Goal: Information Seeking & Learning: Learn about a topic

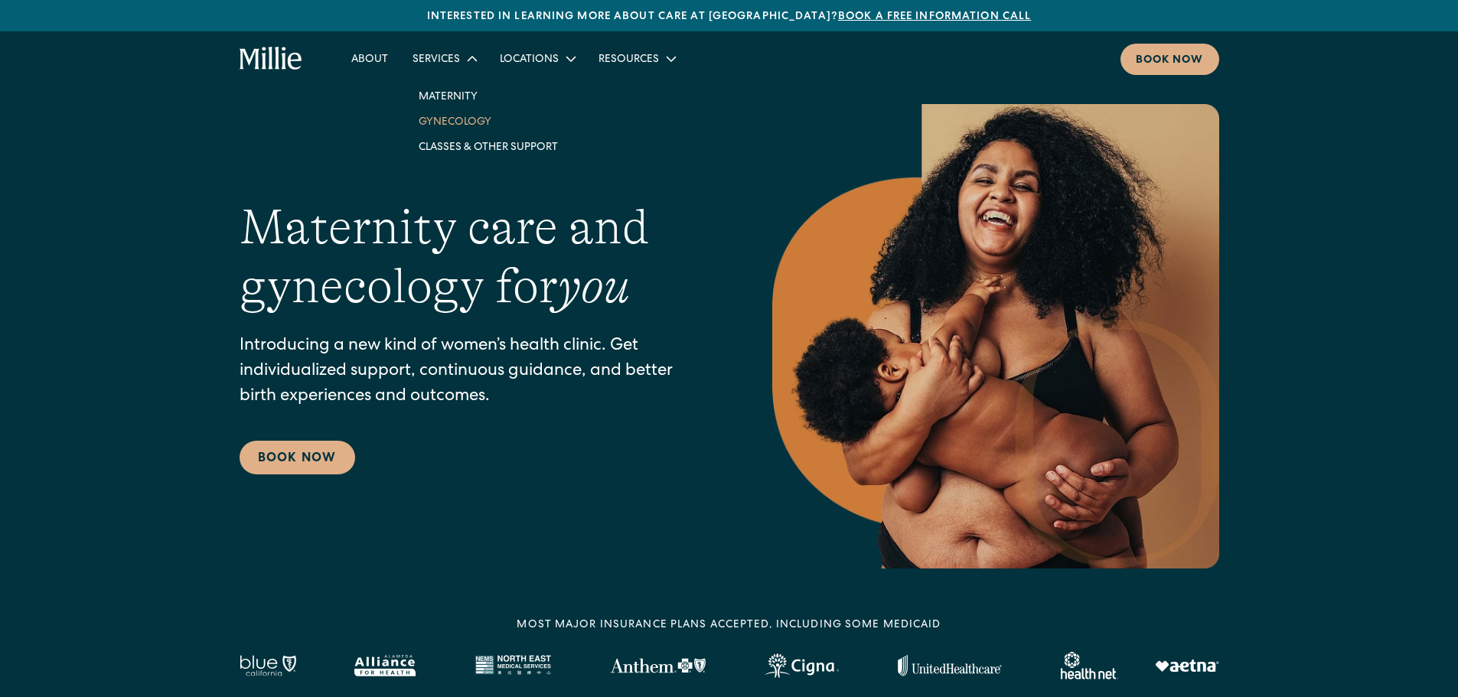
click at [455, 122] on link "Gynecology" at bounding box center [488, 121] width 164 height 25
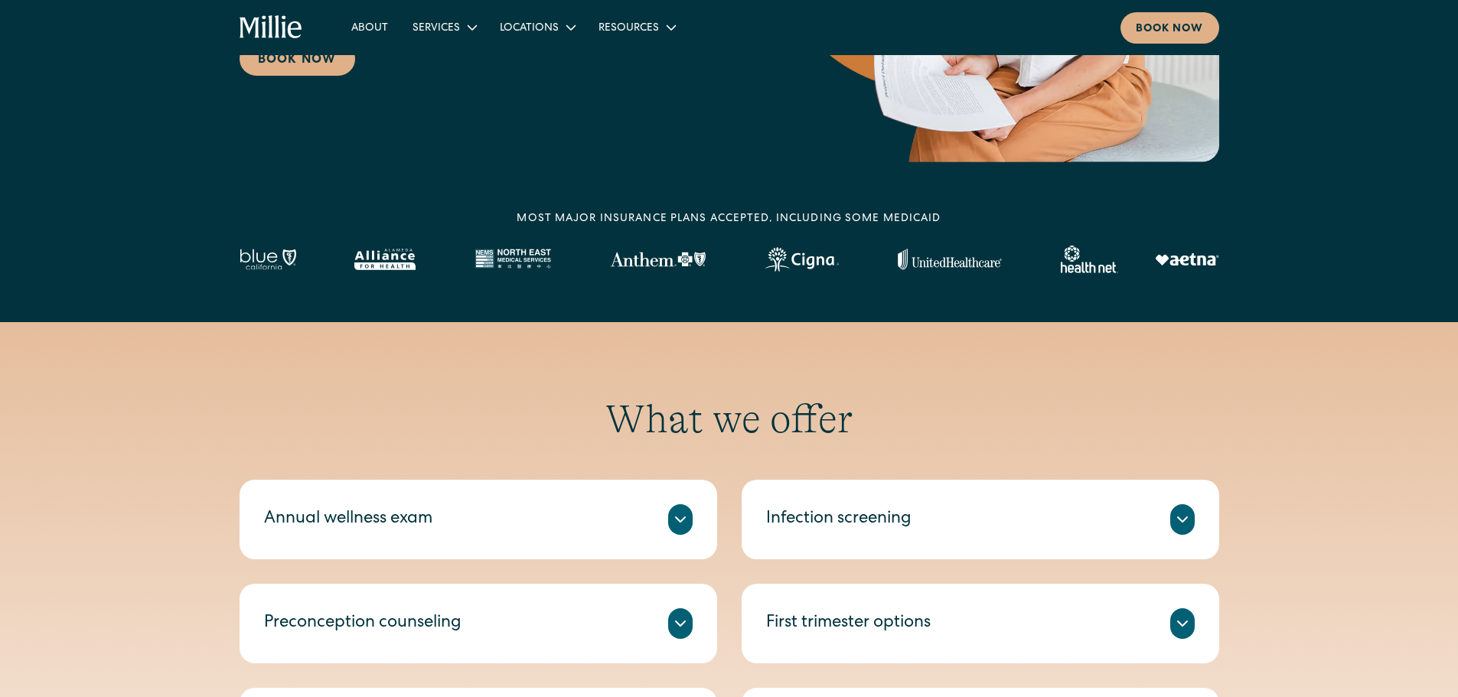
scroll to position [689, 0]
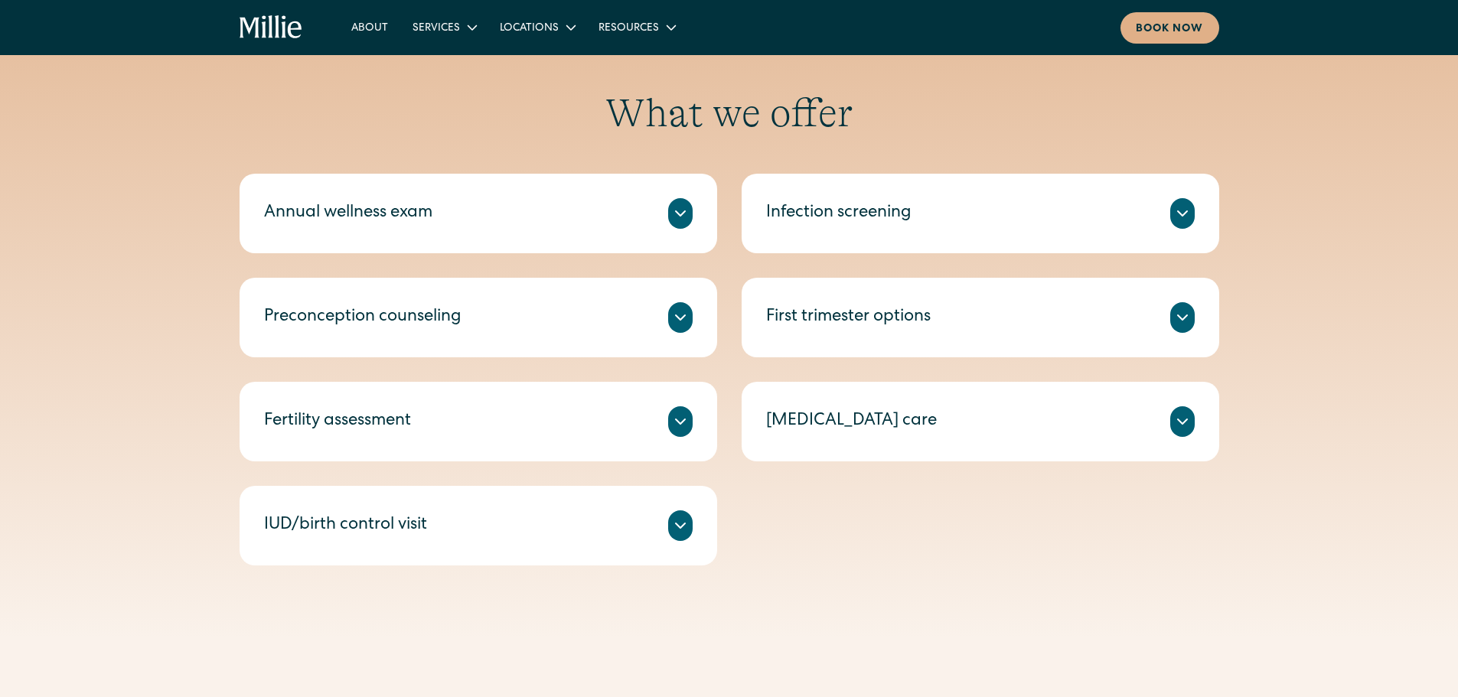
click at [672, 527] on icon at bounding box center [680, 526] width 18 height 18
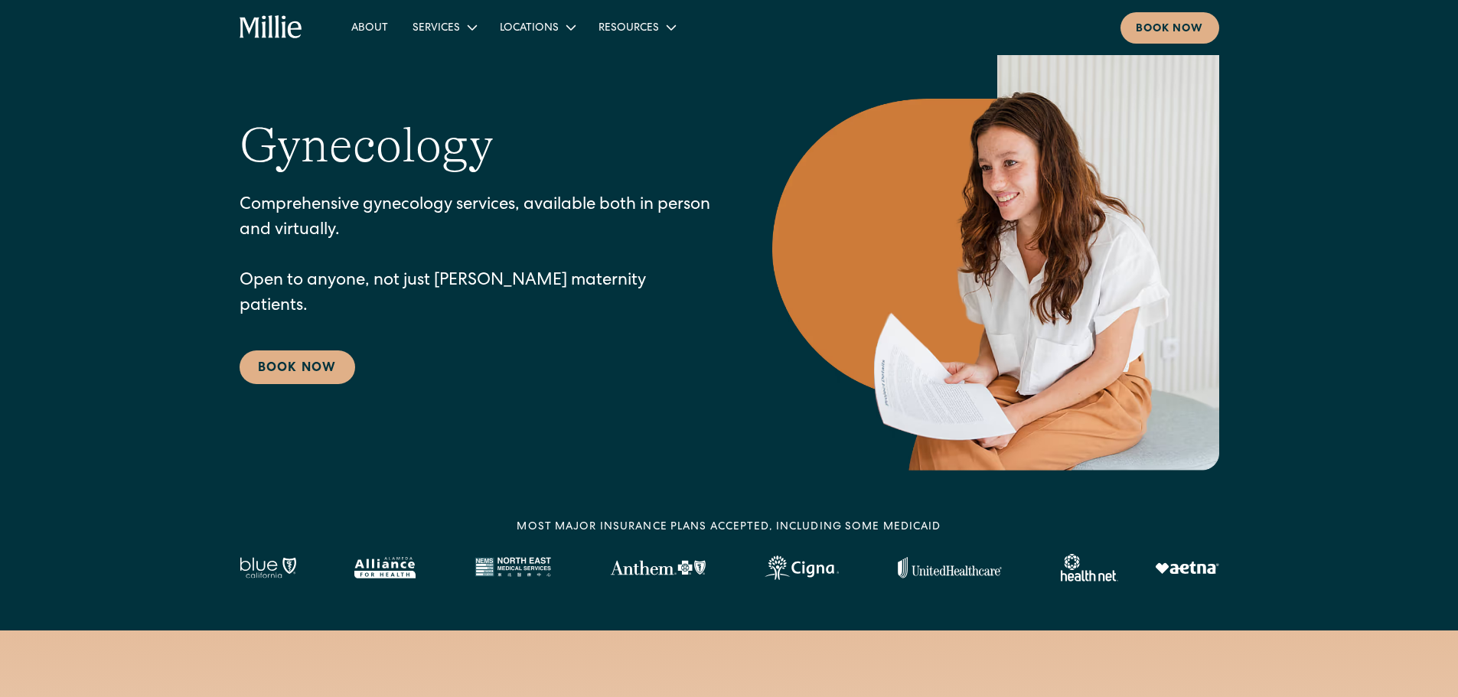
scroll to position [0, 0]
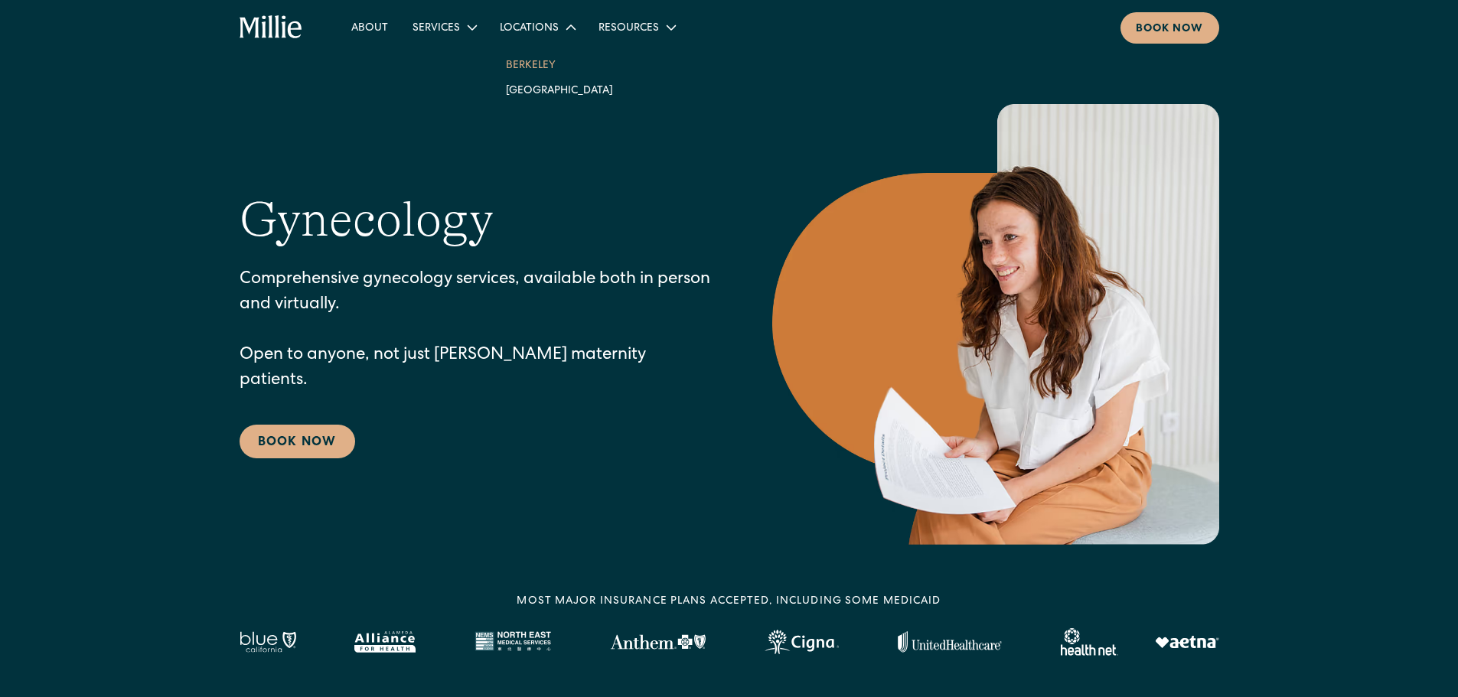
click at [532, 58] on link "Berkeley" at bounding box center [560, 64] width 132 height 25
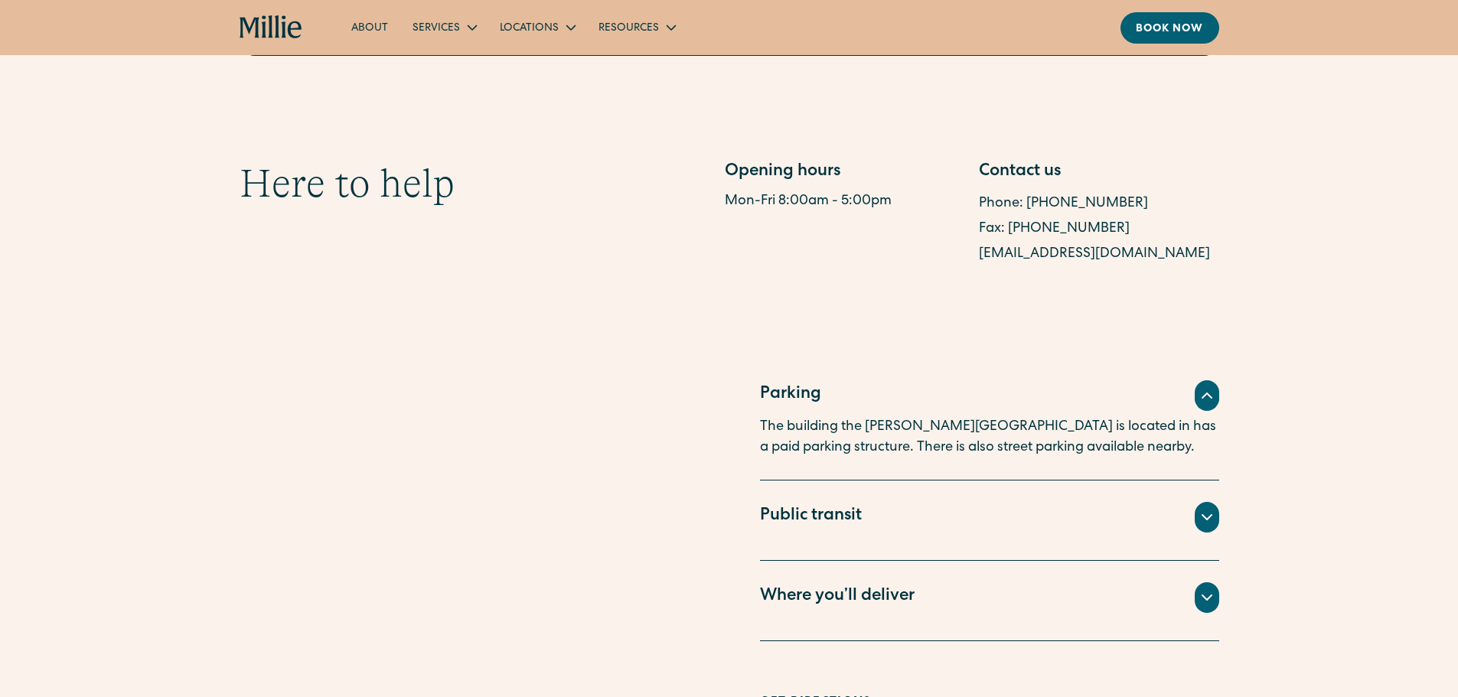
scroll to position [1148, 0]
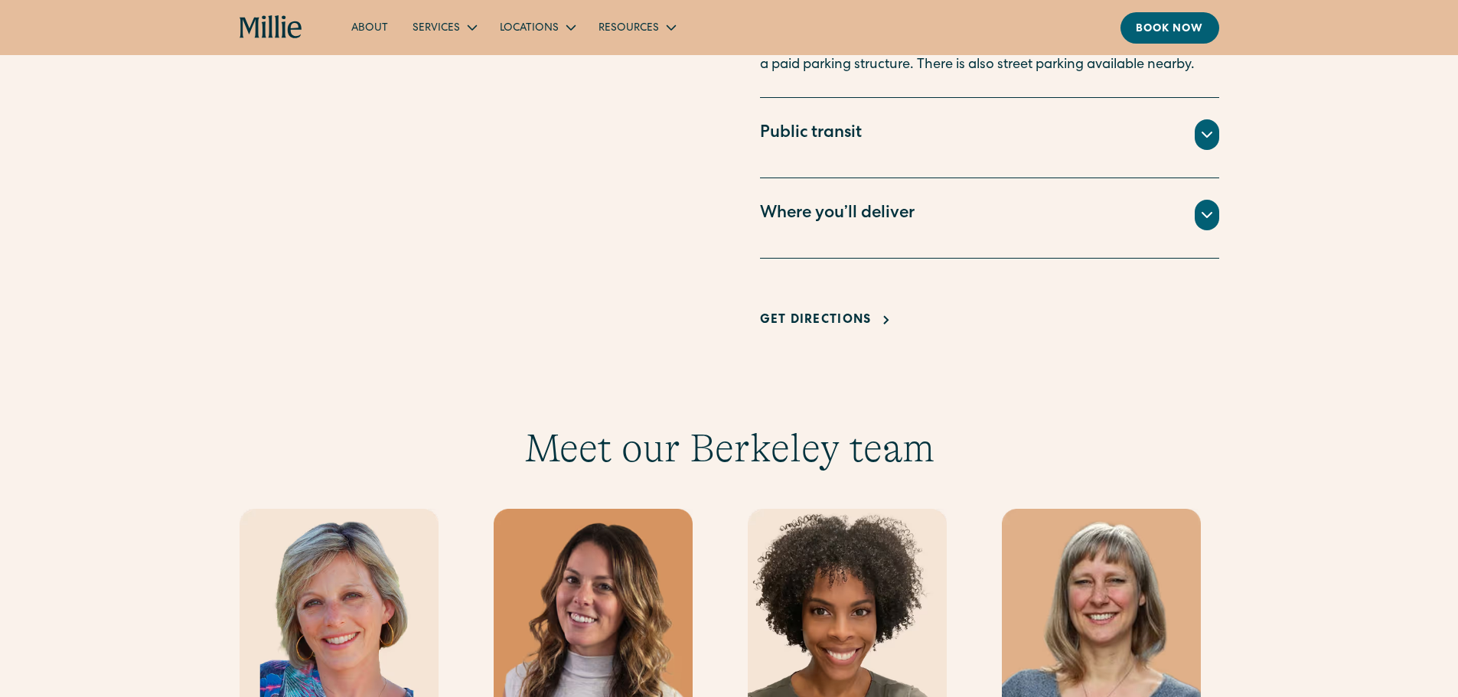
click at [1203, 218] on icon at bounding box center [1207, 215] width 18 height 18
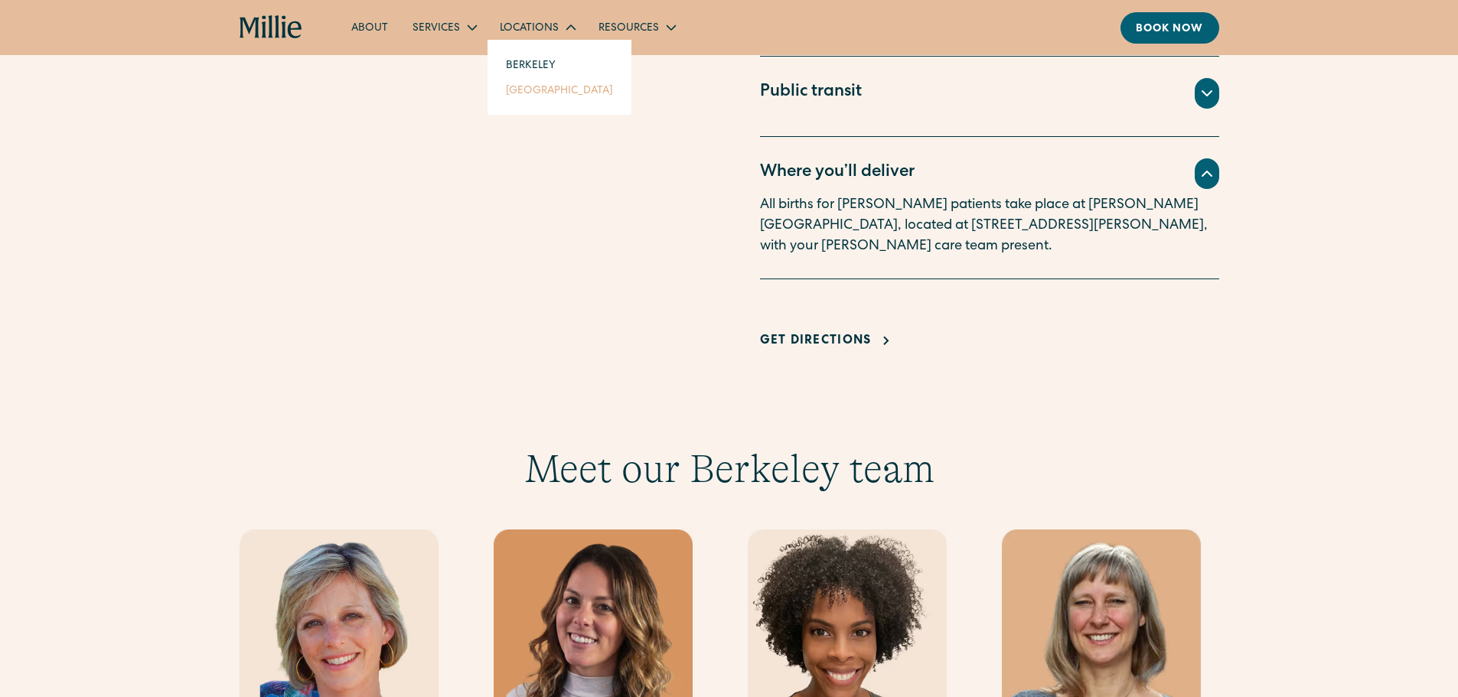
click at [542, 87] on link "[GEOGRAPHIC_DATA]" at bounding box center [560, 89] width 132 height 25
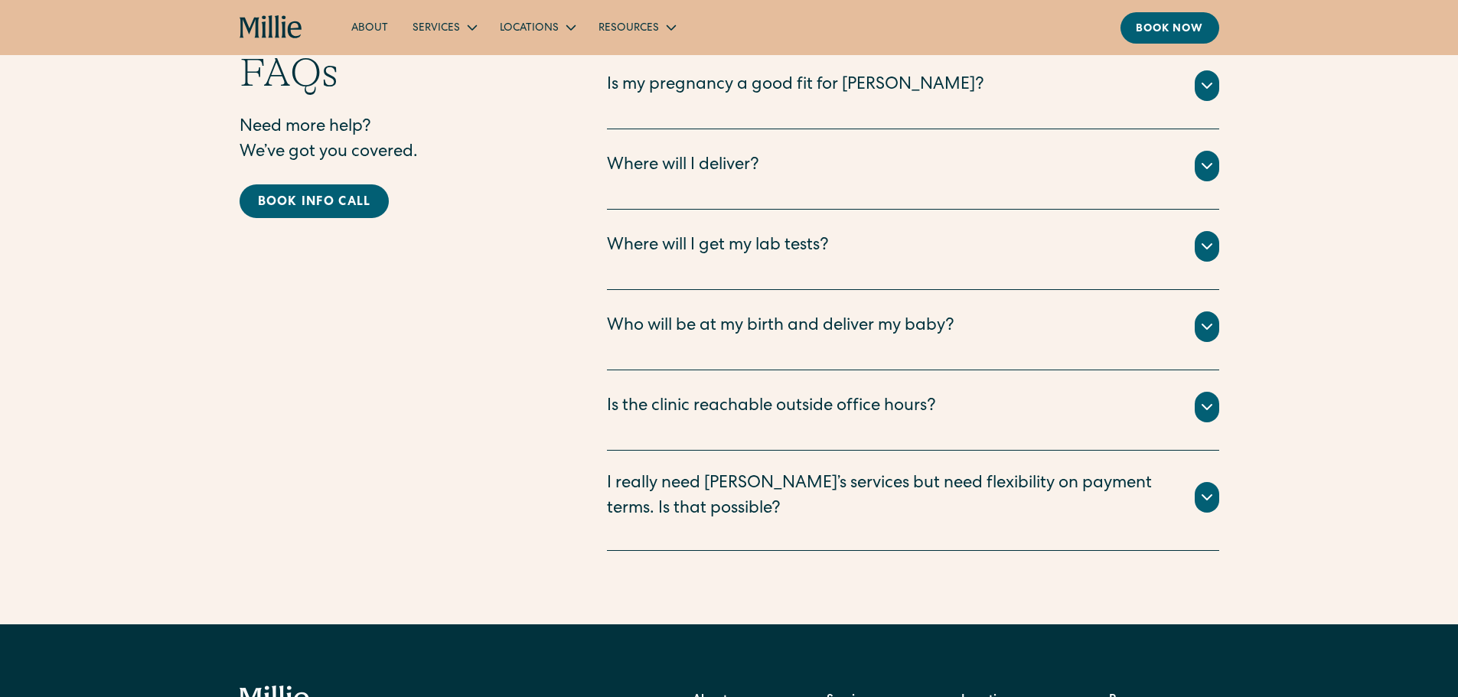
scroll to position [3368, 0]
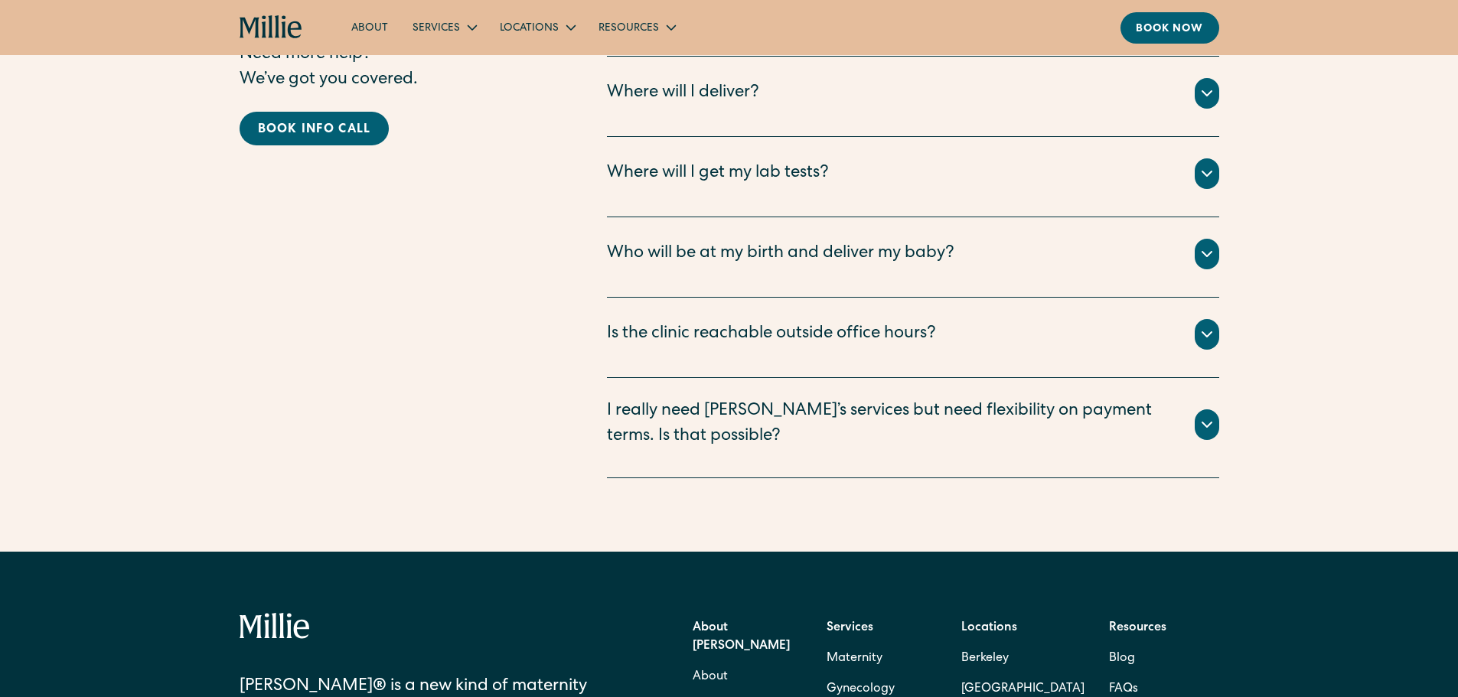
click at [895, 322] on div "Is the clinic reachable outside office hours?" at bounding box center [771, 334] width 329 height 25
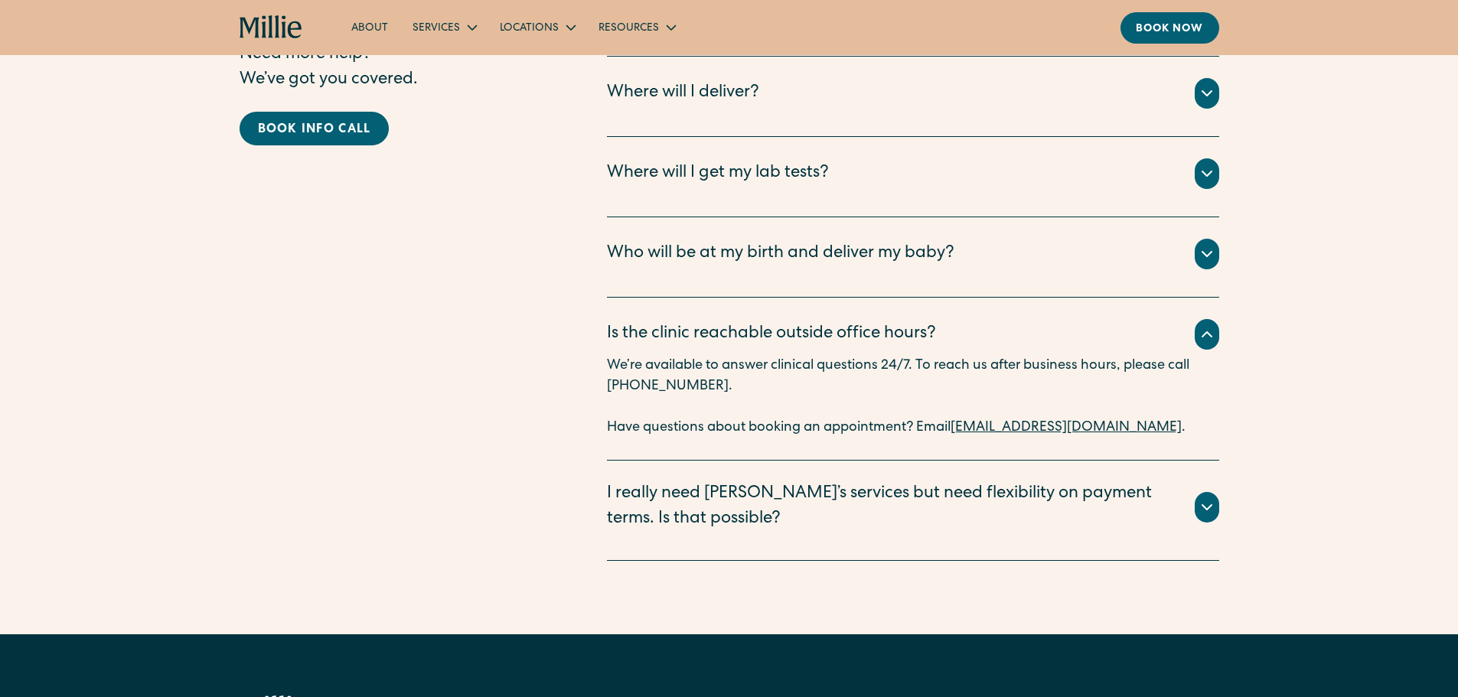
click at [962, 482] on div "I really need Millie’s services but need flexibility on payment terms. Is that …" at bounding box center [892, 507] width 570 height 51
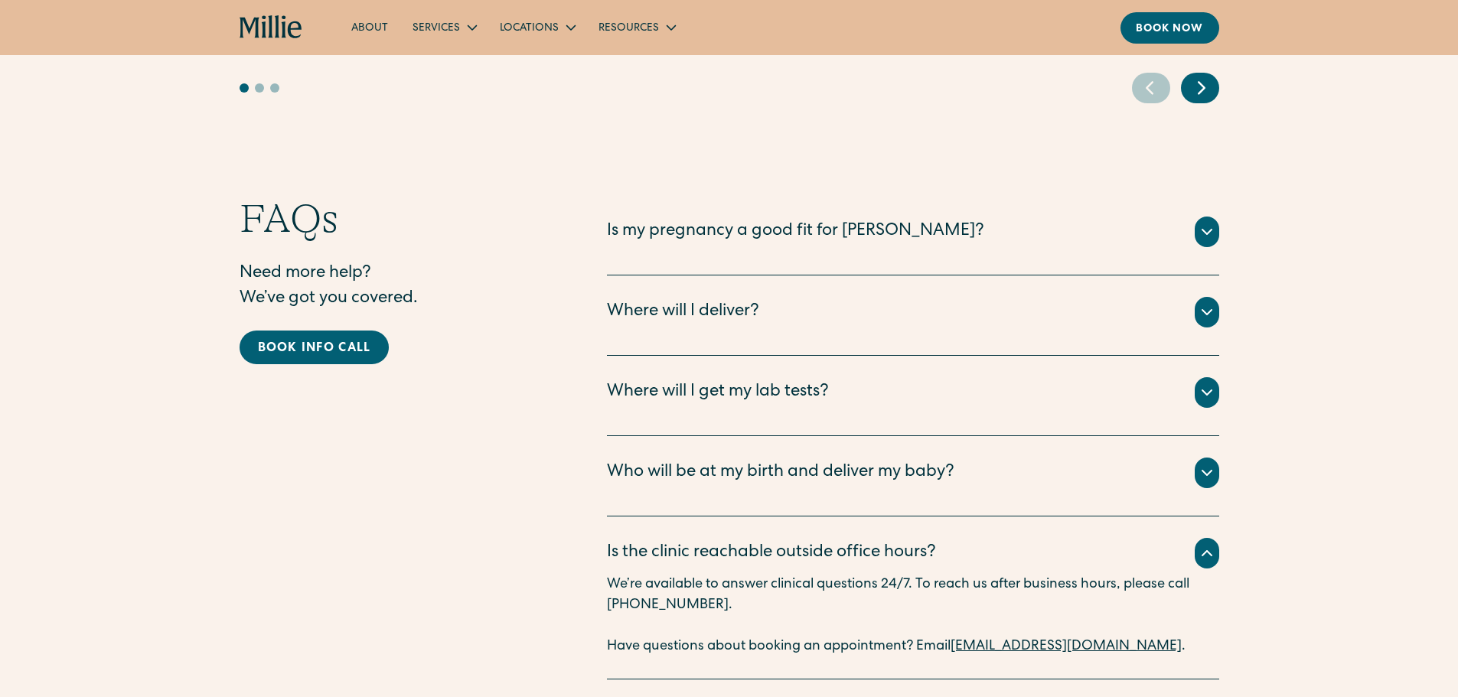
scroll to position [3139, 0]
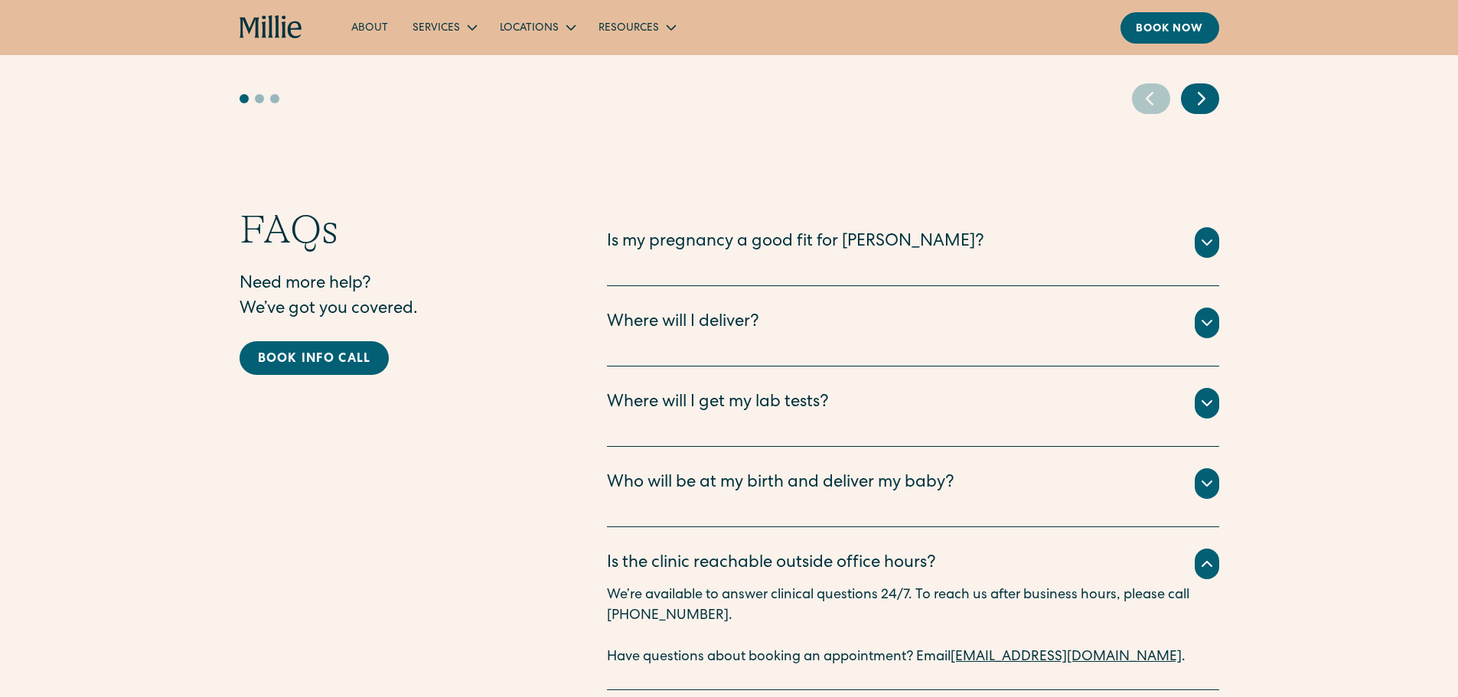
click at [889, 472] on div "Who will be at my birth and deliver my baby?" at bounding box center [781, 484] width 348 height 25
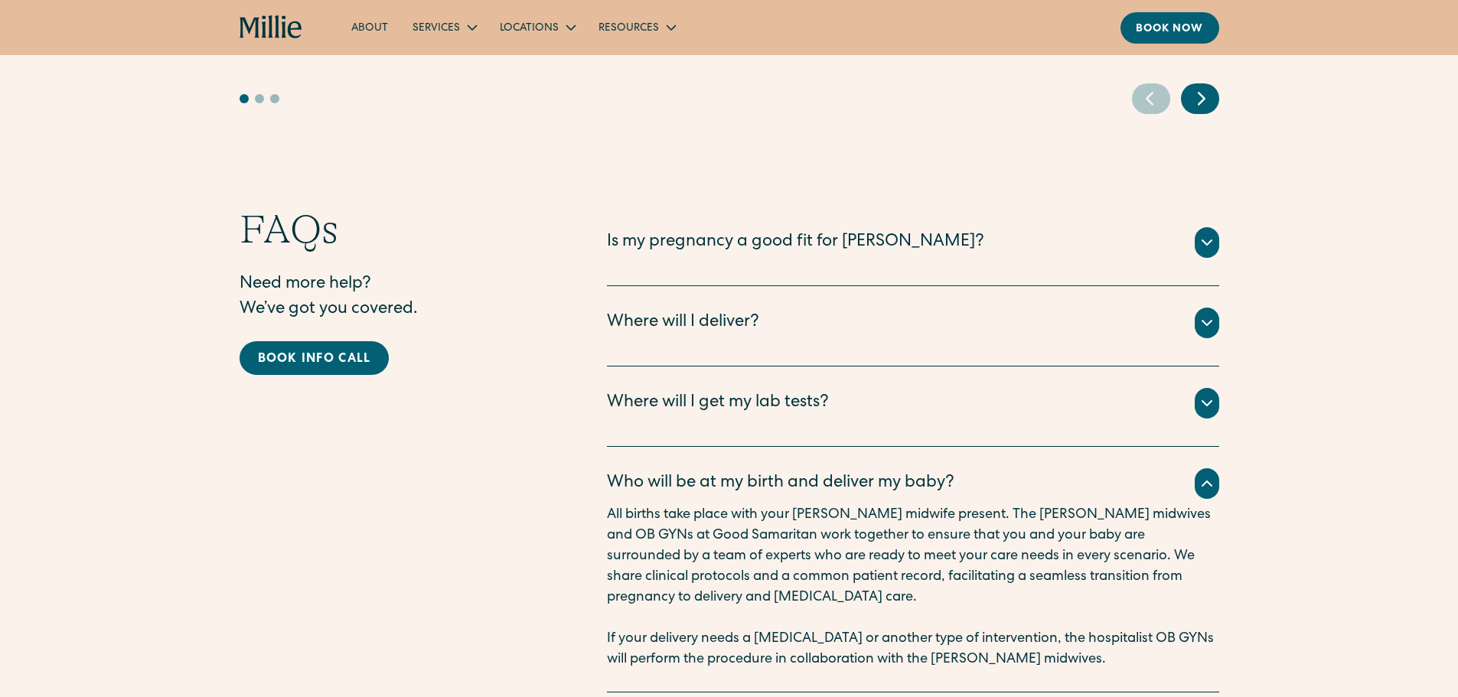
click at [739, 311] on div "Where will I deliver?" at bounding box center [683, 323] width 152 height 25
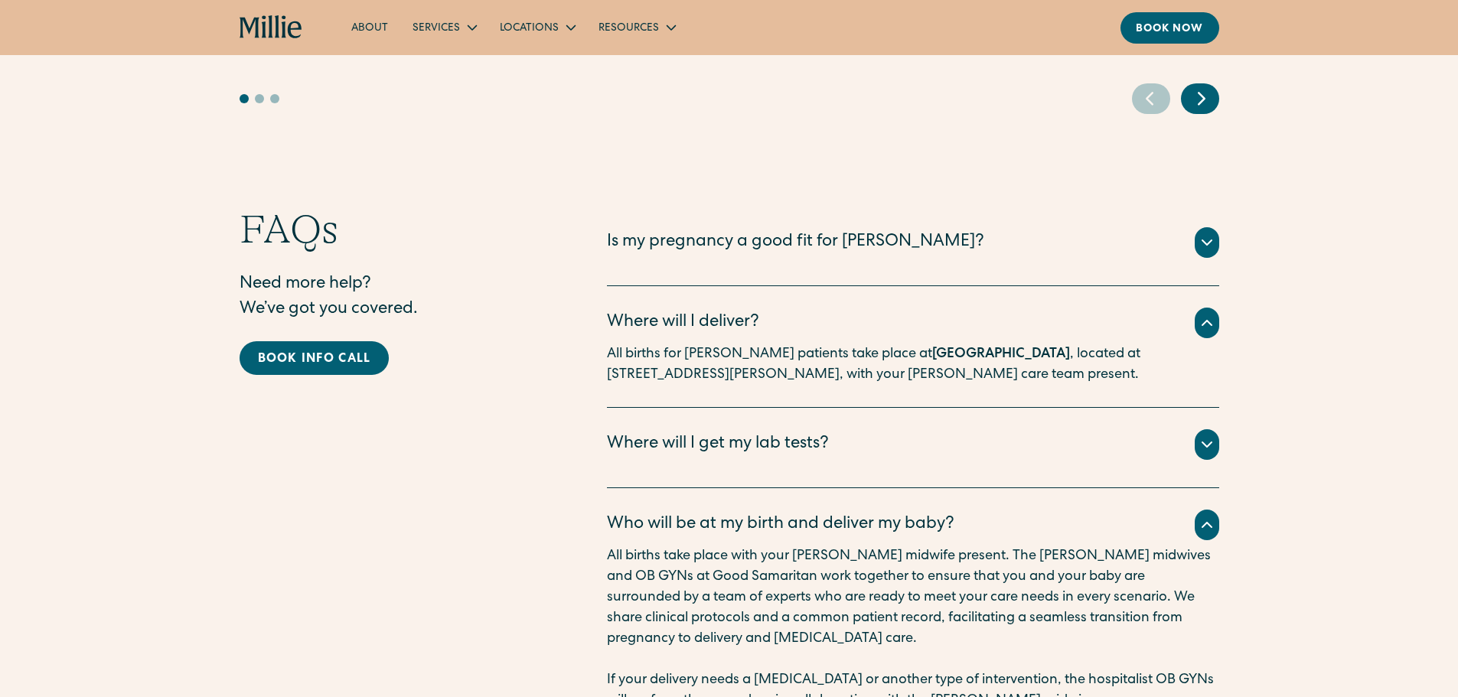
click at [908, 227] on div "Is my pregnancy a good fit for Millie?" at bounding box center [913, 242] width 612 height 31
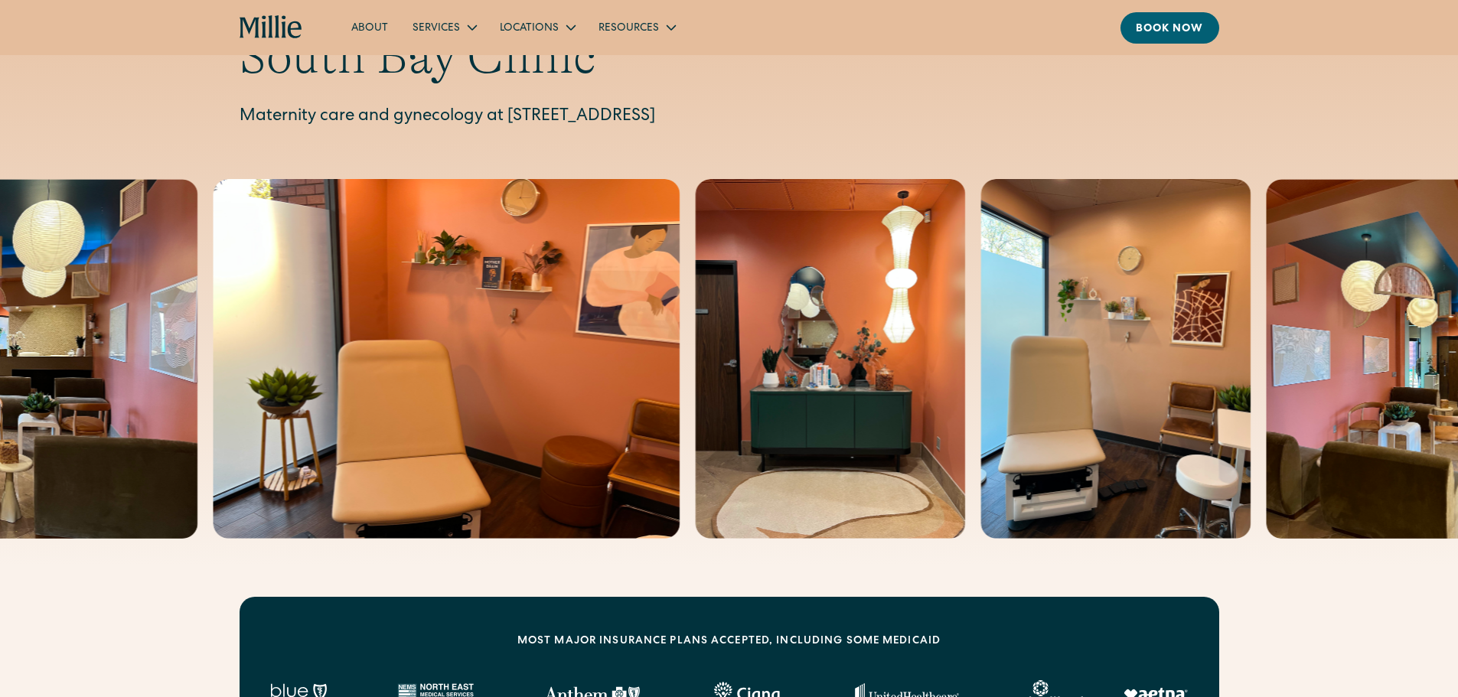
scroll to position [0, 0]
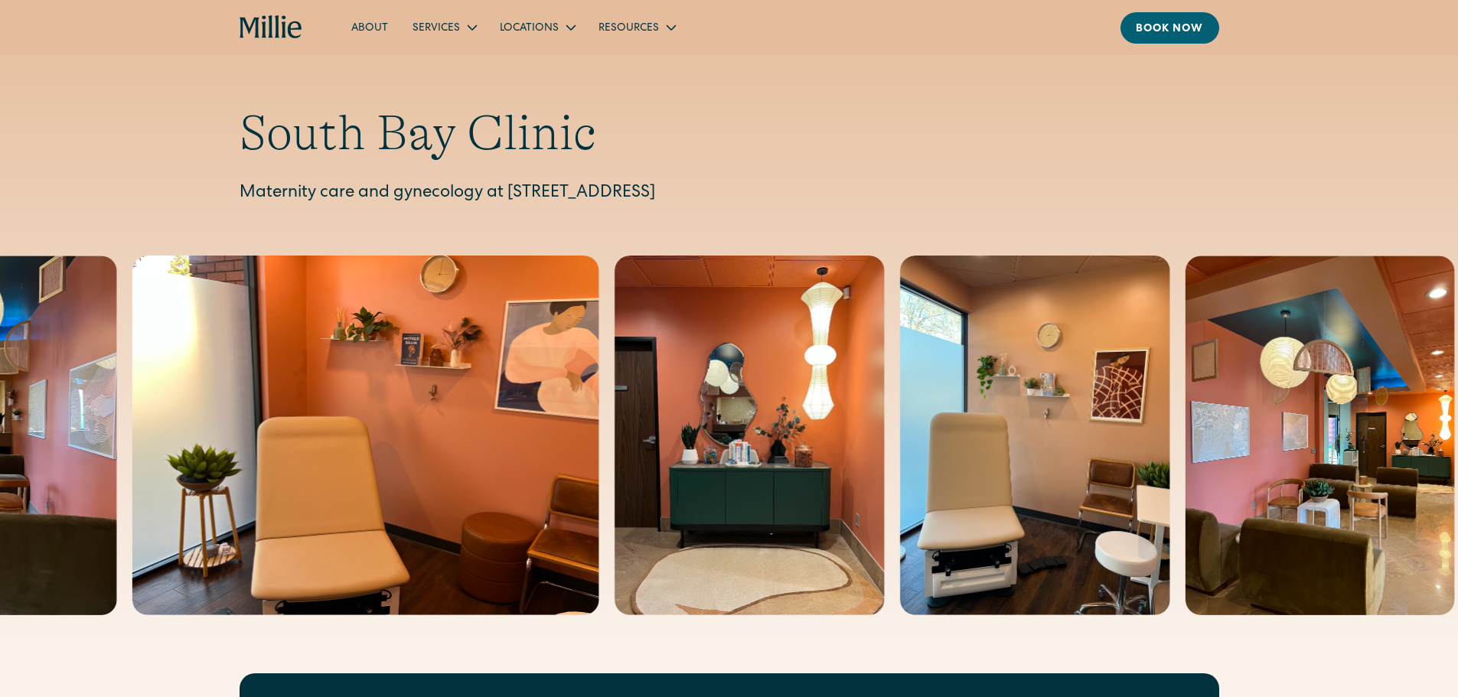
click at [283, 21] on icon "home" at bounding box center [272, 27] width 64 height 24
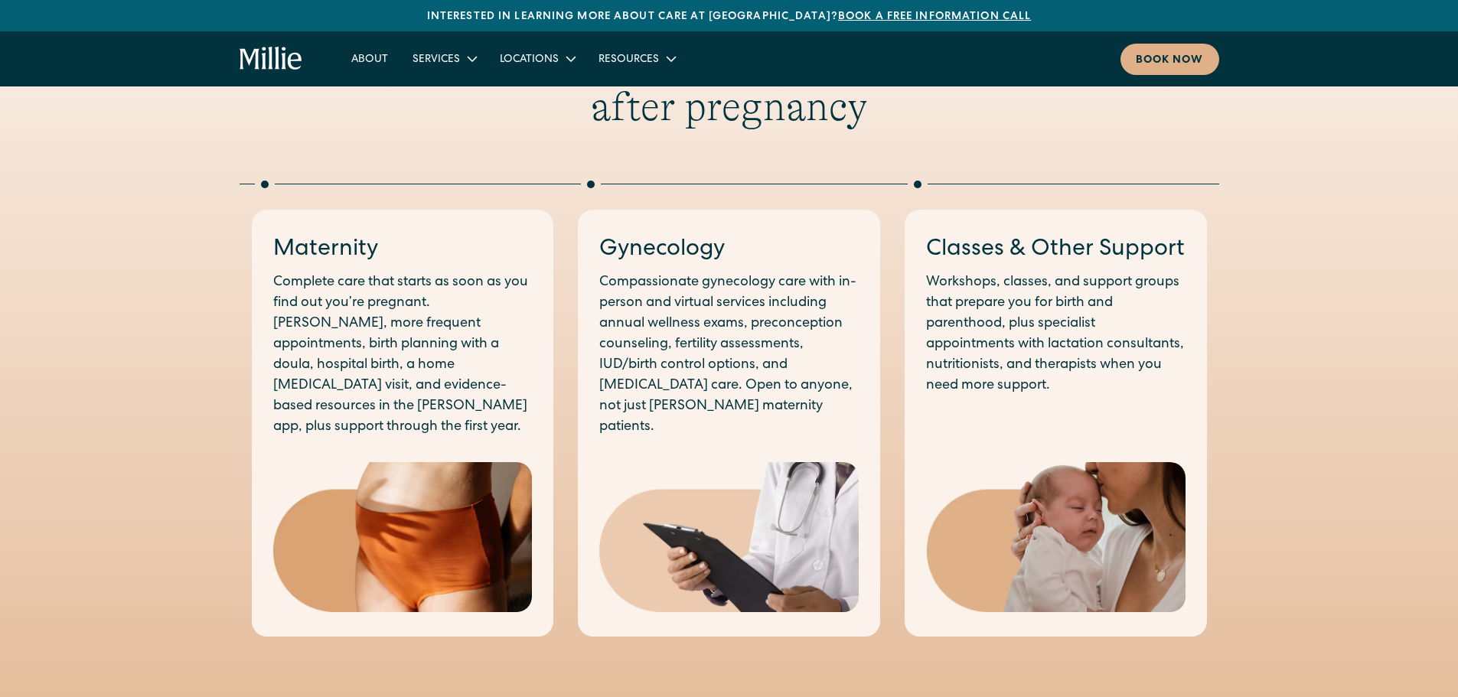
scroll to position [766, 0]
